Goal: Task Accomplishment & Management: Complete application form

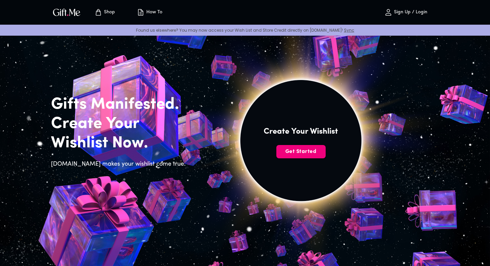
click at [296, 155] on span "Get Started" at bounding box center [300, 151] width 49 height 7
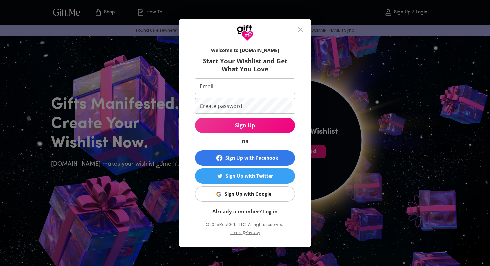
click at [299, 29] on icon "close" at bounding box center [300, 29] width 5 height 5
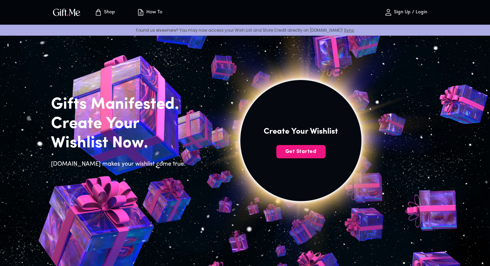
click at [296, 139] on img at bounding box center [300, 148] width 299 height 284
click at [297, 149] on span "Get Started" at bounding box center [300, 151] width 49 height 7
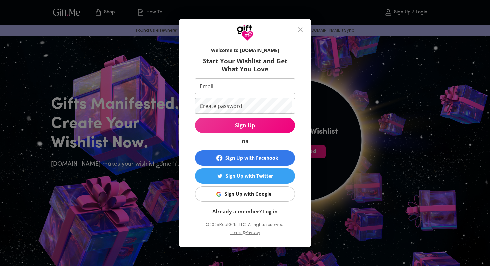
click at [258, 186] on form "Welcome to Gift.me Start Your Wishlist and Get What You Love Email Email Create…" at bounding box center [245, 129] width 100 height 171
click at [254, 192] on div "Sign Up with Google" at bounding box center [247, 193] width 47 height 7
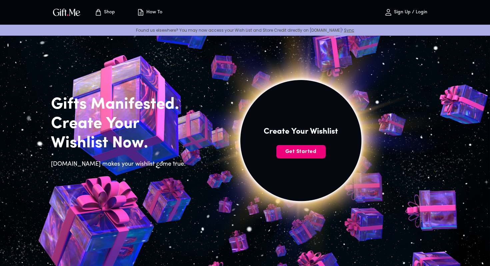
click at [300, 148] on span "Get Started" at bounding box center [300, 151] width 49 height 7
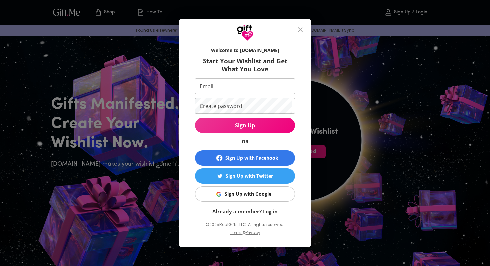
click at [267, 191] on div "Sign Up with Google" at bounding box center [247, 193] width 47 height 7
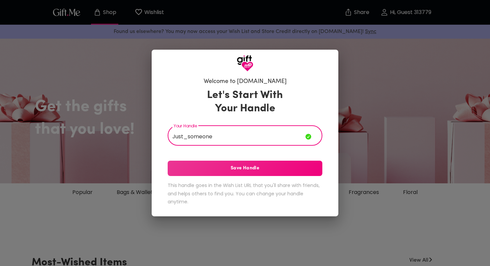
type input "Just_someone"
click at [261, 166] on span "Save Handle" at bounding box center [245, 168] width 155 height 7
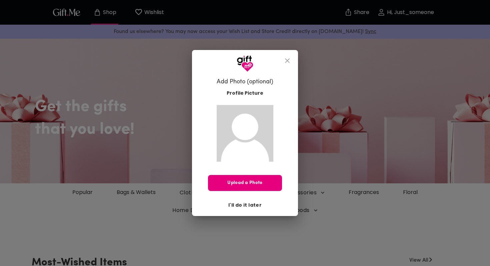
click at [248, 205] on span "I'll do it later" at bounding box center [244, 204] width 33 height 7
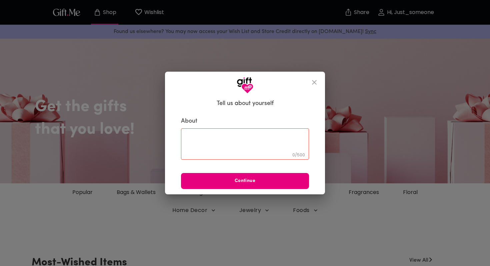
click at [246, 201] on div "Tell us about yourself About 0 / 500 ​ Continue" at bounding box center [245, 133] width 490 height 266
